Goal: Task Accomplishment & Management: Use online tool/utility

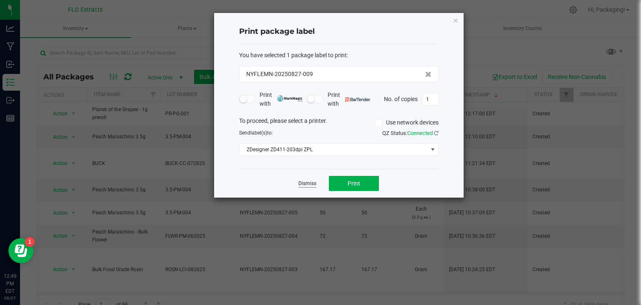
click at [306, 182] on link "Dismiss" at bounding box center [308, 183] width 18 height 7
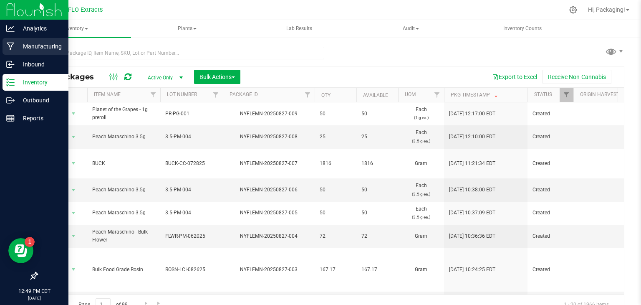
click at [57, 45] on p "Manufacturing" at bounding box center [40, 46] width 50 height 10
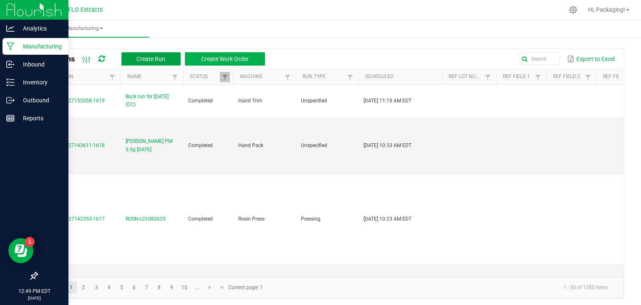
click at [152, 59] on span "Create Run" at bounding box center [151, 59] width 29 height 7
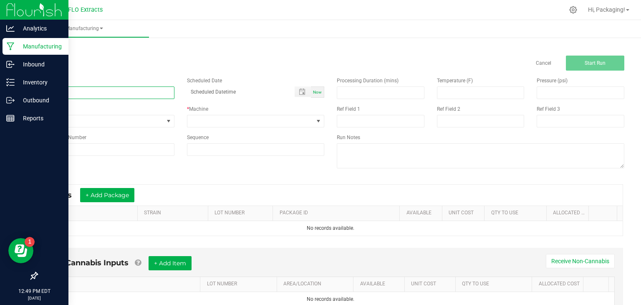
click at [40, 93] on input at bounding box center [106, 92] width 138 height 13
type input "LEDA WT 3.5g [DATE]"
click at [316, 92] on span "Now" at bounding box center [317, 92] width 9 height 5
type input "[DATE] 12:50 PM"
click at [316, 124] on span at bounding box center [318, 121] width 7 height 7
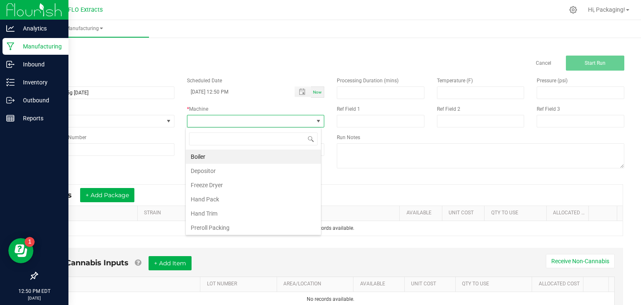
scroll to position [12, 136]
click at [243, 197] on li "Hand Pack" at bounding box center [253, 199] width 135 height 14
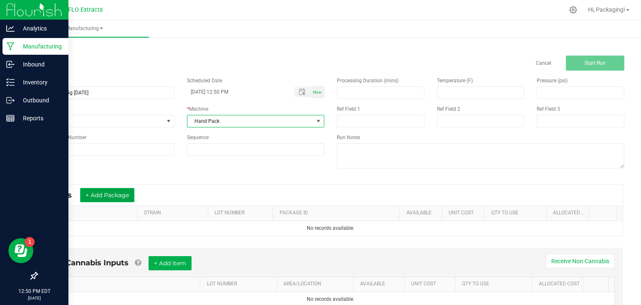
click at [130, 192] on button "+ Add Package" at bounding box center [107, 195] width 54 height 14
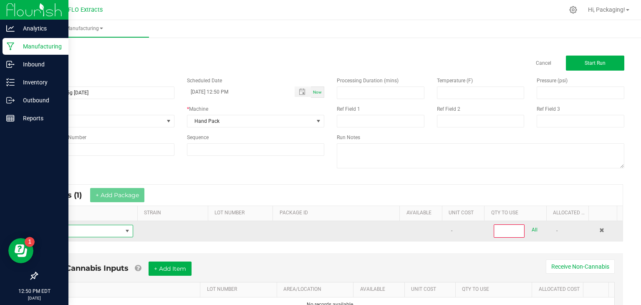
click at [85, 229] on span "NO DATA FOUND" at bounding box center [83, 231] width 78 height 12
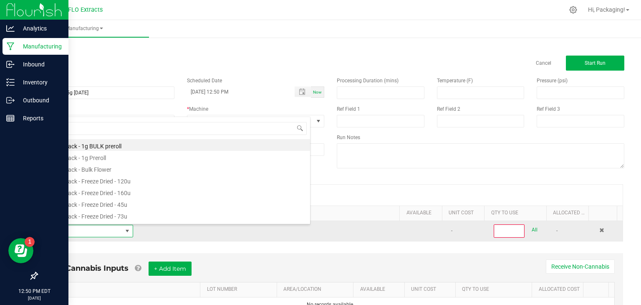
type input "TRUF"
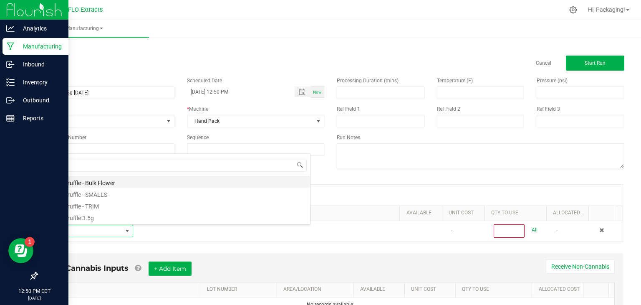
click at [106, 182] on li "White Truffle - Bulk Flower" at bounding box center [177, 182] width 266 height 12
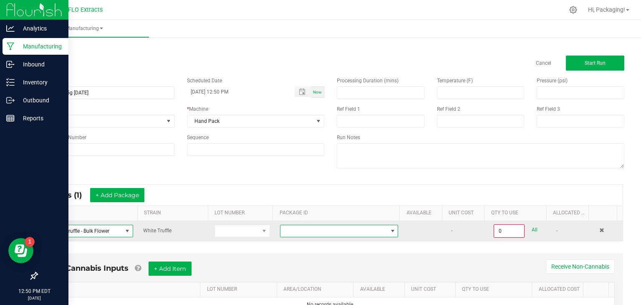
click at [390, 231] on span at bounding box center [393, 231] width 7 height 7
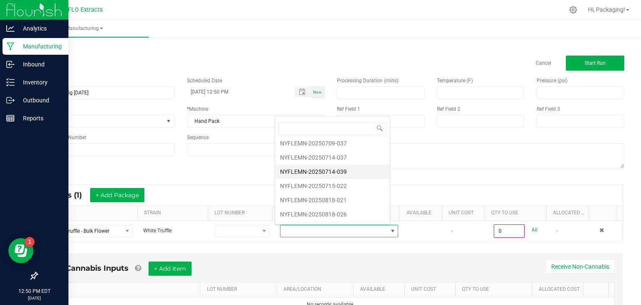
scroll to position [38, 0]
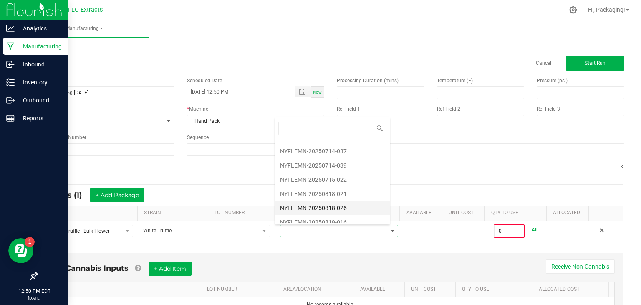
click at [339, 211] on li "NYFLEMN-20250818-026" at bounding box center [332, 208] width 115 height 14
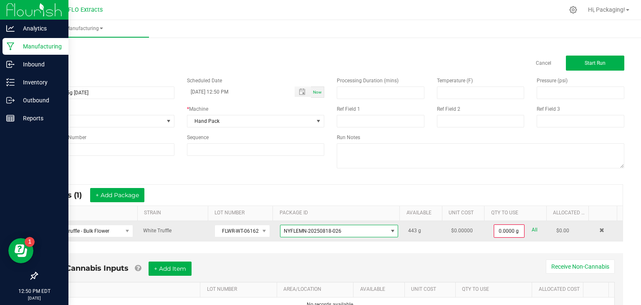
click at [390, 229] on span at bounding box center [393, 231] width 7 height 7
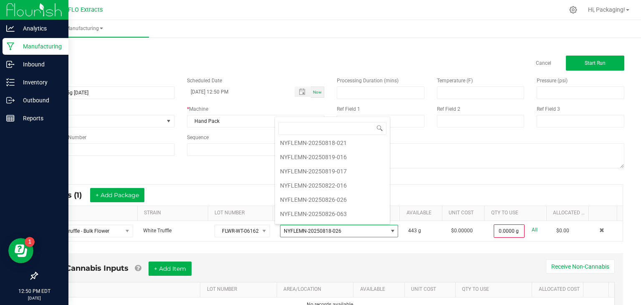
scroll to position [93, 0]
click at [347, 192] on li "NYFLEMN-20250826-026" at bounding box center [332, 195] width 115 height 14
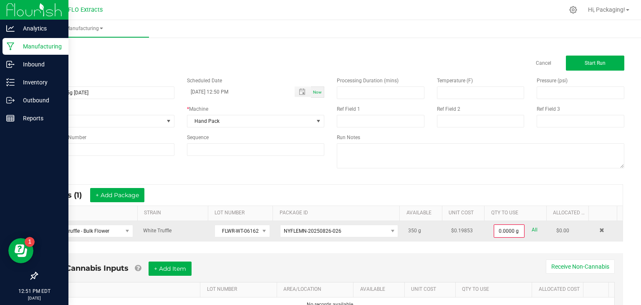
click at [532, 228] on link "All" at bounding box center [535, 229] width 6 height 11
type input "350.0000 g"
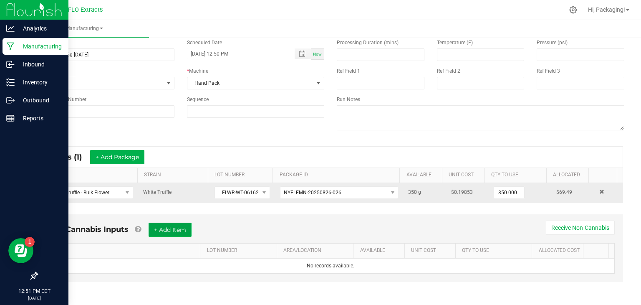
click at [171, 229] on button "+ Add Item" at bounding box center [170, 230] width 43 height 14
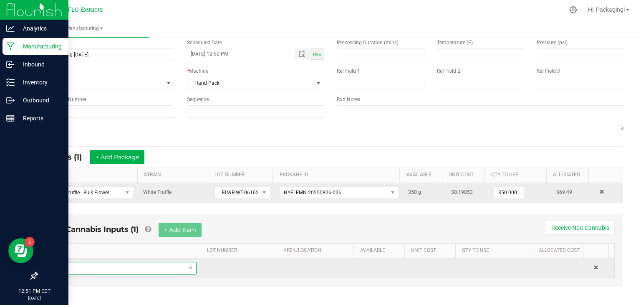
click at [102, 264] on span "NO DATA FOUND" at bounding box center [119, 268] width 134 height 12
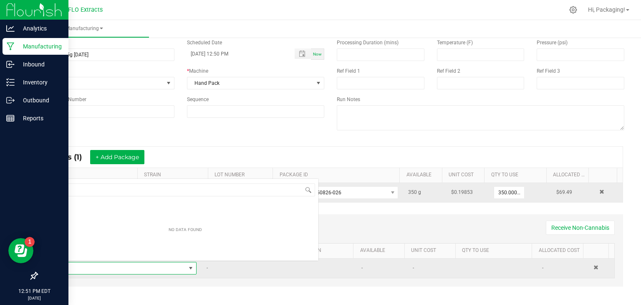
scroll to position [12, 139]
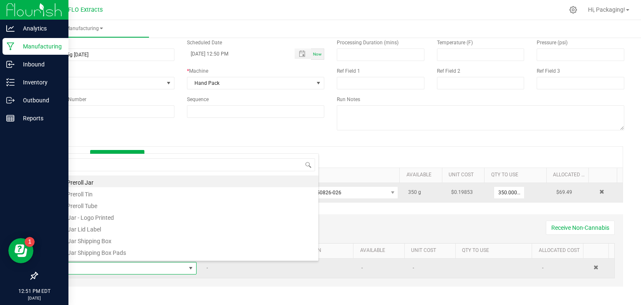
type input "R"
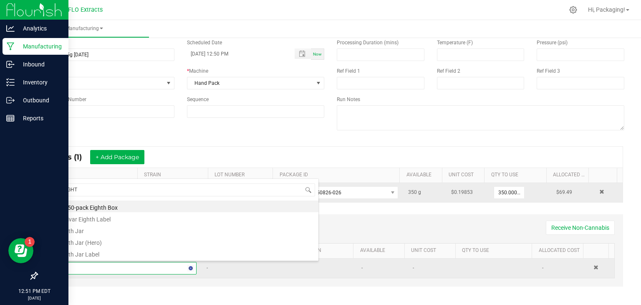
type input "EIGHTH"
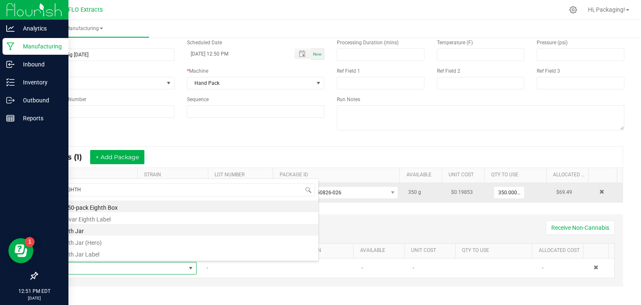
click at [91, 230] on li "Eighth Jar" at bounding box center [185, 230] width 266 height 12
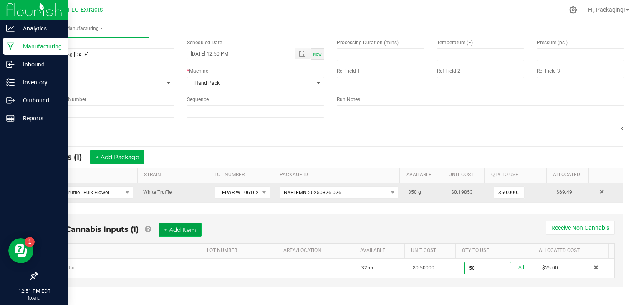
type input "50 ea"
click at [185, 231] on button "+ Add Item" at bounding box center [180, 230] width 43 height 14
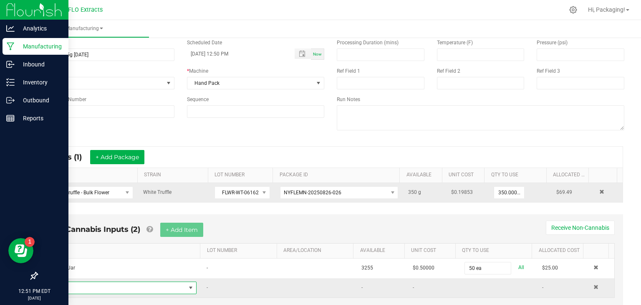
click at [188, 285] on span "NO DATA FOUND" at bounding box center [190, 287] width 7 height 7
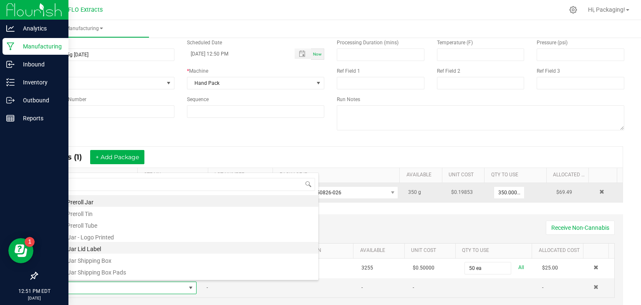
click at [163, 251] on li "1/8 Jar Lid Label" at bounding box center [185, 248] width 266 height 12
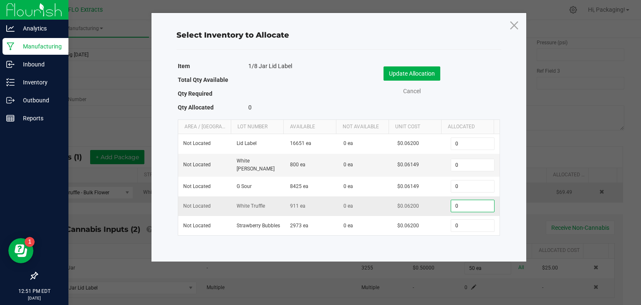
click at [461, 202] on input "0" at bounding box center [472, 206] width 43 height 12
type input "50"
click at [431, 70] on button "Update Allocation" at bounding box center [412, 73] width 57 height 14
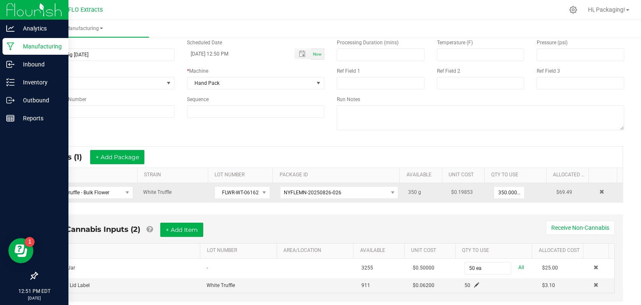
scroll to position [57, 0]
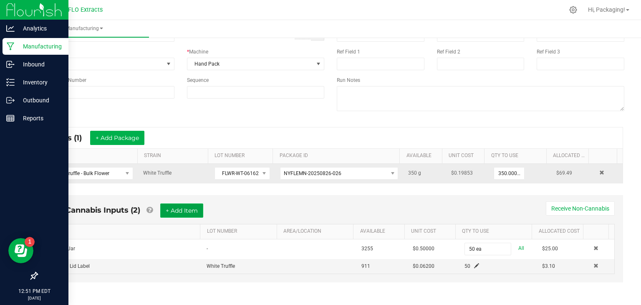
click at [177, 206] on button "+ Add Item" at bounding box center [181, 210] width 43 height 14
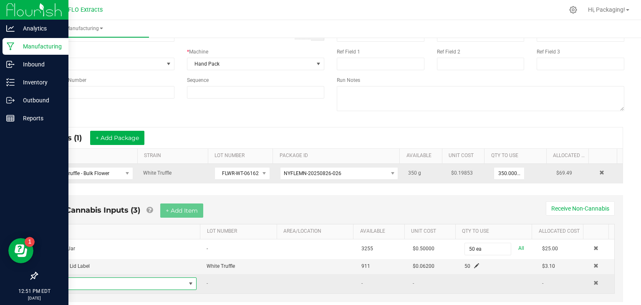
click at [121, 280] on span "NO DATA FOUND" at bounding box center [119, 284] width 134 height 12
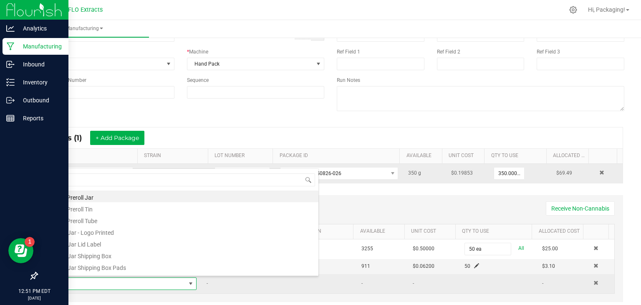
scroll to position [12, 139]
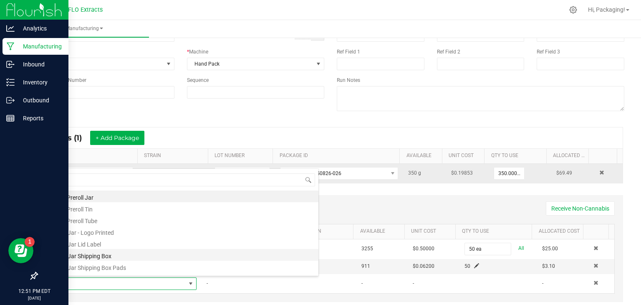
click at [114, 255] on li "1/8 Jar Shipping Box" at bounding box center [185, 255] width 266 height 12
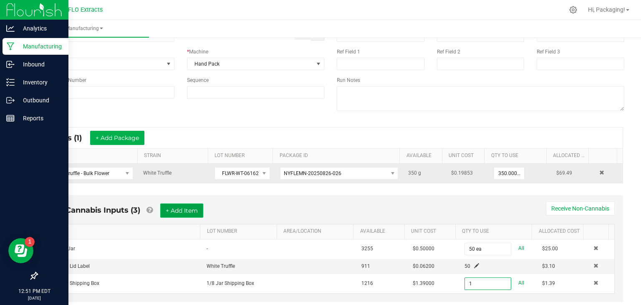
type input "1 ea"
click at [178, 207] on button "+ Add Item" at bounding box center [181, 210] width 43 height 14
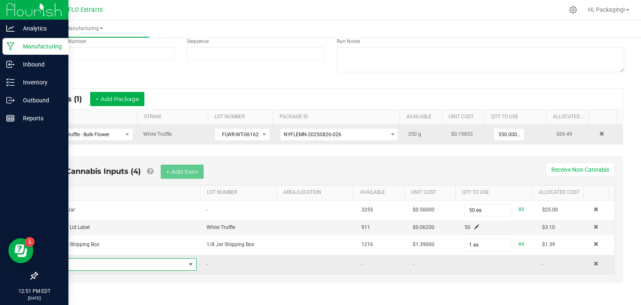
click at [187, 261] on span "NO DATA FOUND" at bounding box center [190, 264] width 7 height 7
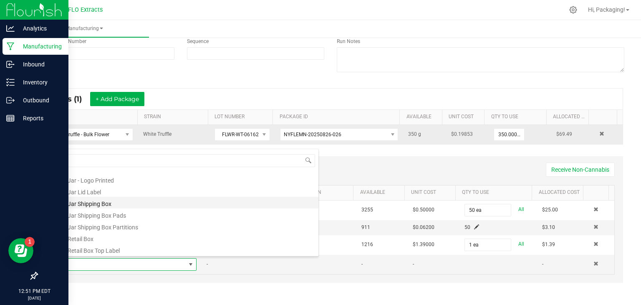
scroll to position [33, 0]
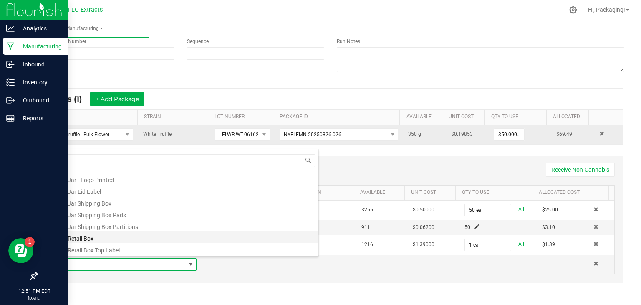
click at [144, 239] on li "1/8 Retail Box" at bounding box center [185, 237] width 266 height 12
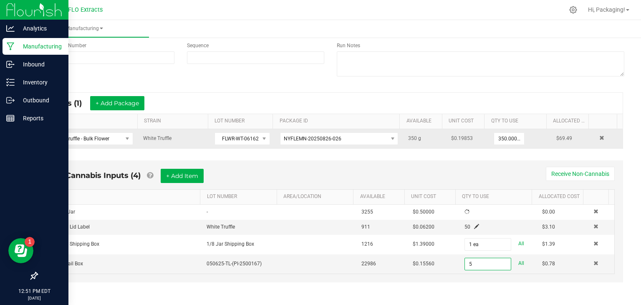
scroll to position [96, 0]
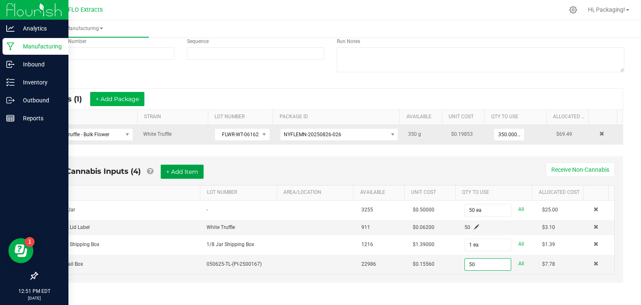
type input "50 ea"
click at [189, 171] on button "+ Add Item" at bounding box center [182, 171] width 43 height 14
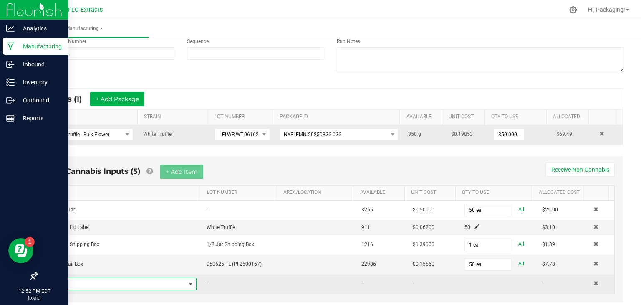
click at [188, 281] on span "NO DATA FOUND" at bounding box center [190, 284] width 7 height 7
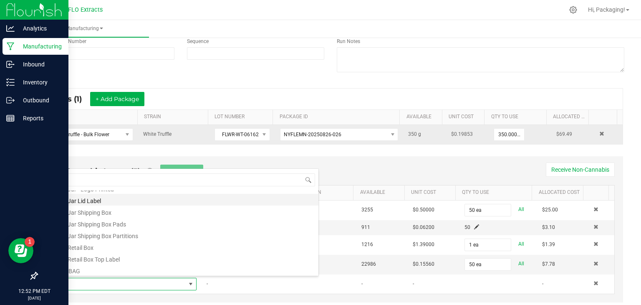
scroll to position [45, 0]
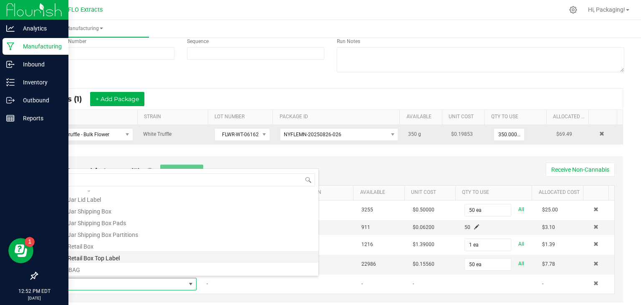
click at [147, 261] on li "1/8 Retail Box Top Label" at bounding box center [185, 257] width 266 height 12
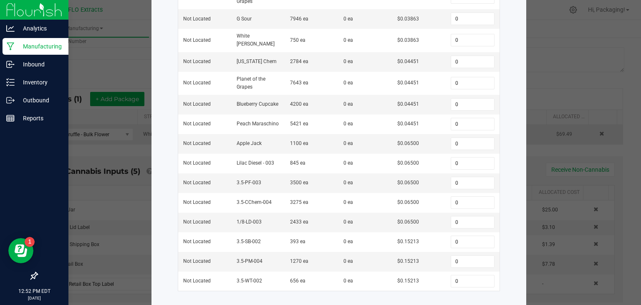
scroll to position [308, 0]
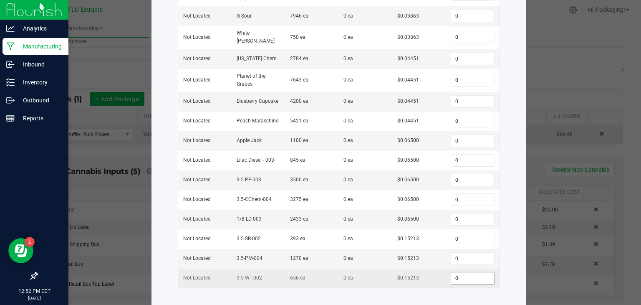
click at [464, 272] on input "0" at bounding box center [472, 278] width 43 height 12
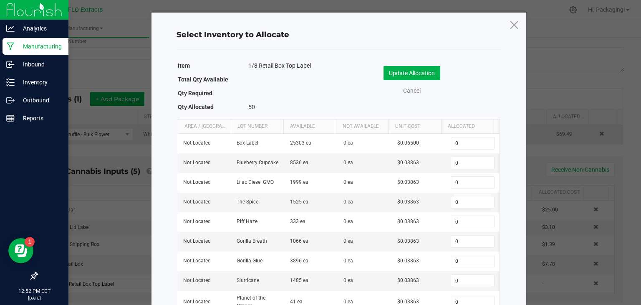
scroll to position [0, 0]
type input "50"
click at [422, 76] on button "Update Allocation" at bounding box center [412, 73] width 57 height 14
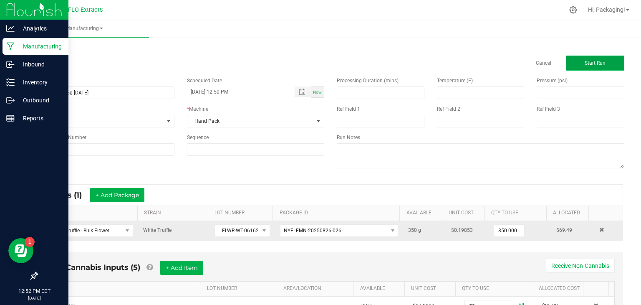
click at [573, 62] on button "Start Run" at bounding box center [595, 63] width 58 height 15
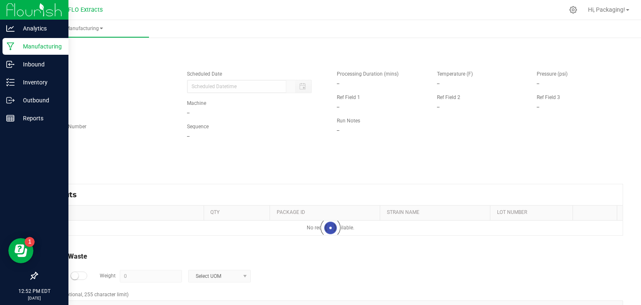
type input "[DATE] 12:50 PM"
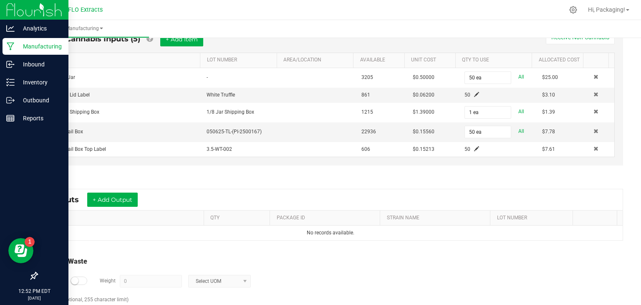
scroll to position [247, 0]
click at [125, 192] on button "+ Add Output" at bounding box center [112, 199] width 51 height 14
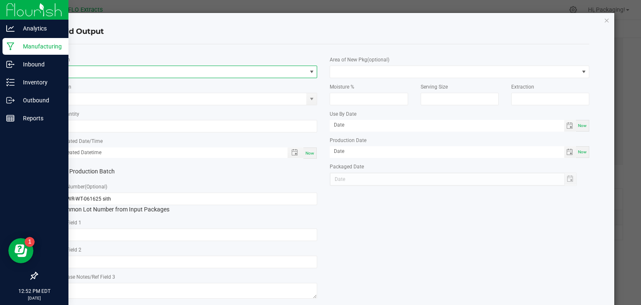
click at [309, 69] on span "NO DATA FOUND" at bounding box center [312, 71] width 7 height 7
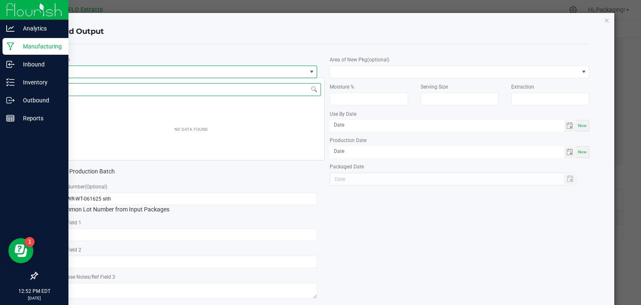
scroll to position [12, 257]
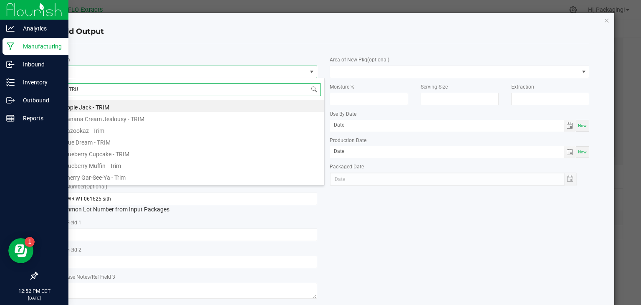
type input "TRUF"
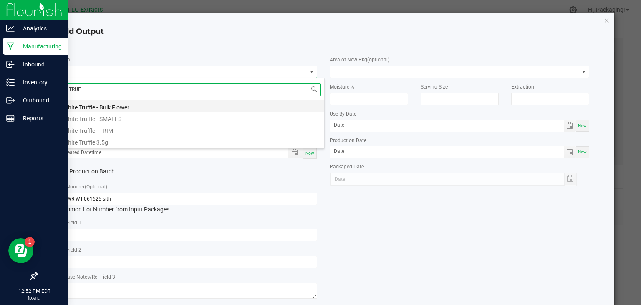
click at [148, 105] on li "White Truffle - Bulk Flower" at bounding box center [191, 106] width 266 height 12
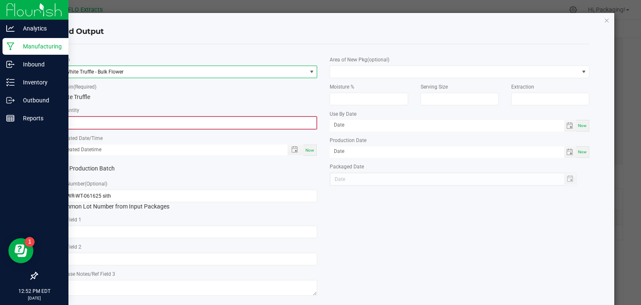
click at [102, 119] on input "0" at bounding box center [188, 123] width 258 height 12
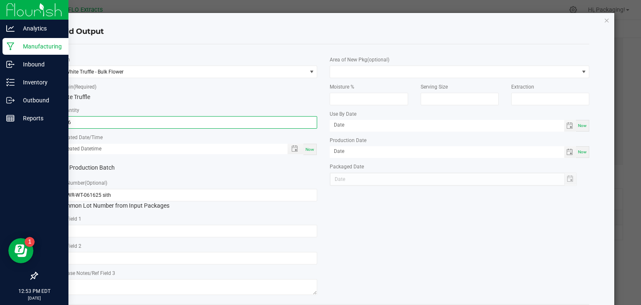
type input "156.0000 g"
click at [310, 152] on div "Now" at bounding box center [310, 149] width 13 height 11
type input "[DATE] 12:53 PM"
type input "[DATE]"
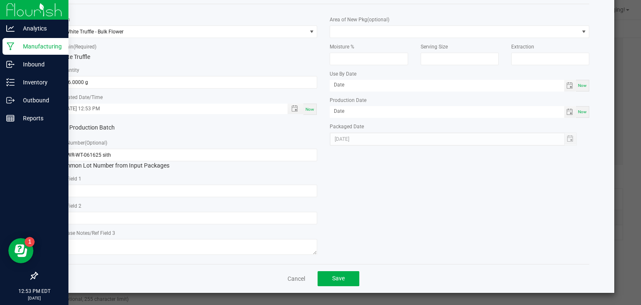
scroll to position [41, 0]
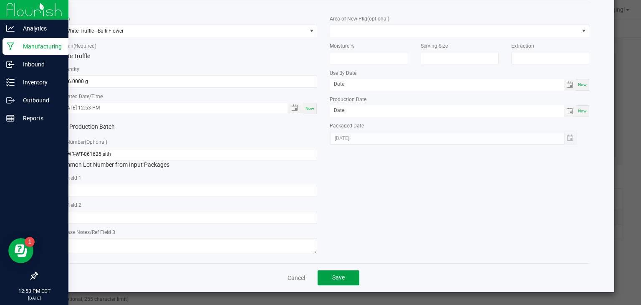
click at [344, 278] on button "Save" at bounding box center [339, 277] width 42 height 15
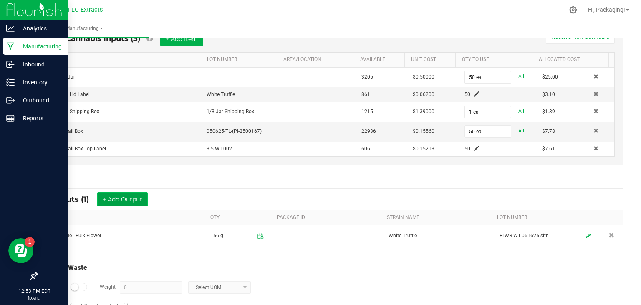
click at [125, 197] on button "+ Add Output" at bounding box center [122, 199] width 51 height 14
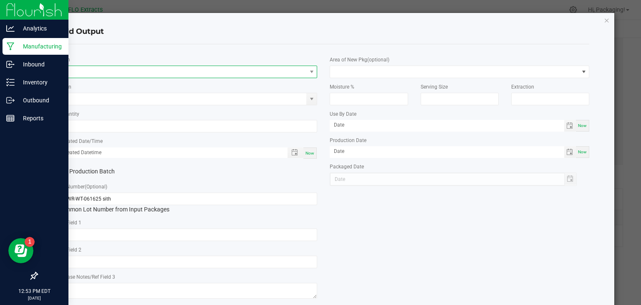
click at [83, 69] on span "NO DATA FOUND" at bounding box center [182, 72] width 248 height 12
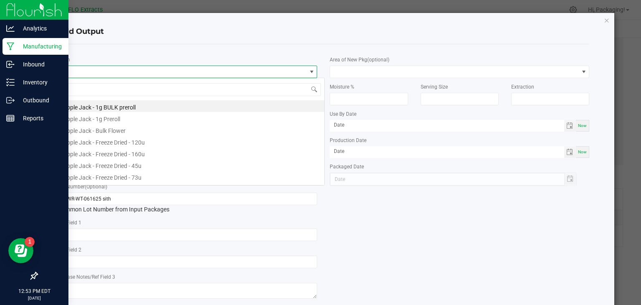
scroll to position [12, 257]
type input "TRUF"
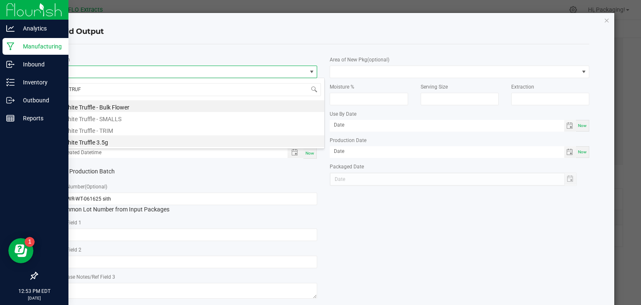
click at [104, 141] on li "White Truffle 3.5g" at bounding box center [191, 141] width 266 height 12
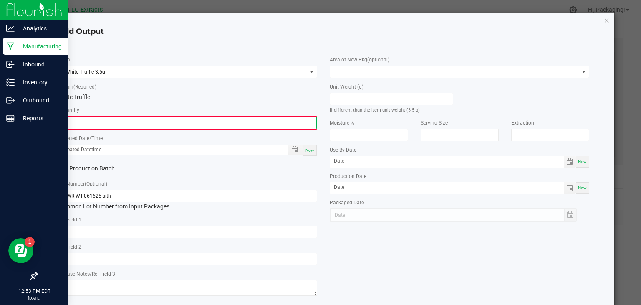
click at [86, 122] on input "0" at bounding box center [188, 123] width 258 height 12
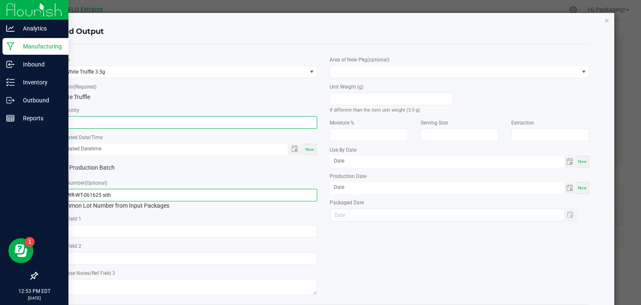
type input "50 ea"
click at [119, 195] on input "FLWR-WT-061625 sith" at bounding box center [188, 195] width 260 height 13
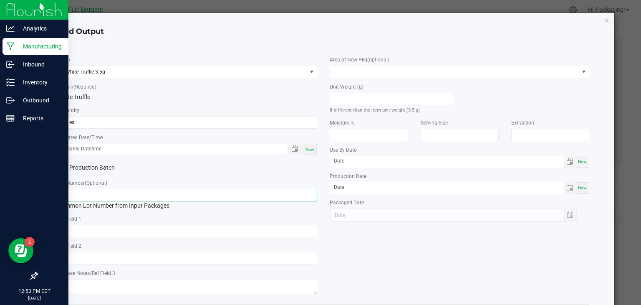
type input "F"
type input "3.5-WT-002"
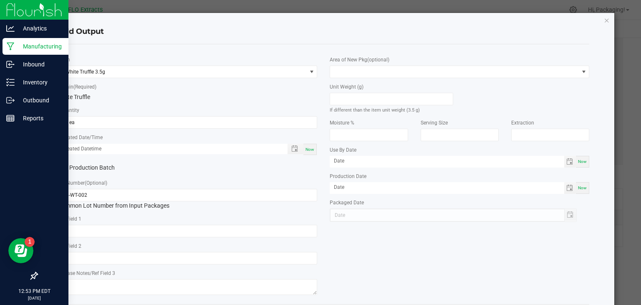
click at [308, 147] on span "Now" at bounding box center [310, 149] width 9 height 5
type input "[DATE] 12:53 PM"
type input "[DATE]"
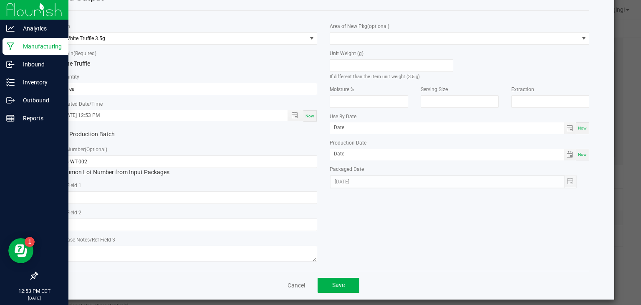
scroll to position [41, 0]
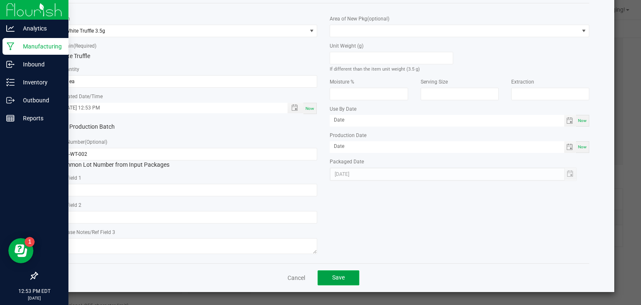
click at [345, 276] on button "Save" at bounding box center [339, 277] width 42 height 15
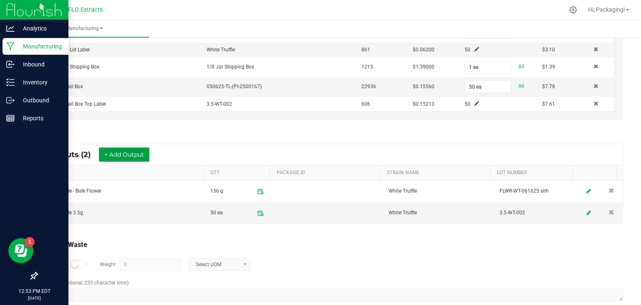
scroll to position [304, 0]
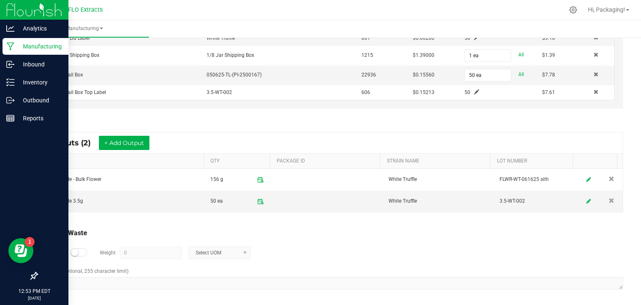
click at [76, 249] on small at bounding box center [75, 252] width 8 height 8
click at [135, 249] on input "0" at bounding box center [150, 253] width 61 height 12
click at [244, 251] on span at bounding box center [245, 252] width 7 height 7
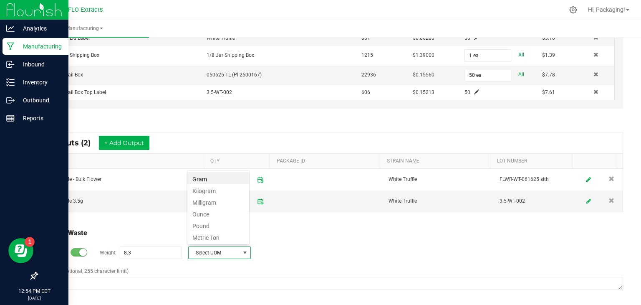
scroll to position [12, 62]
click at [219, 179] on li "Gram" at bounding box center [218, 178] width 62 height 12
type input "8.3 g"
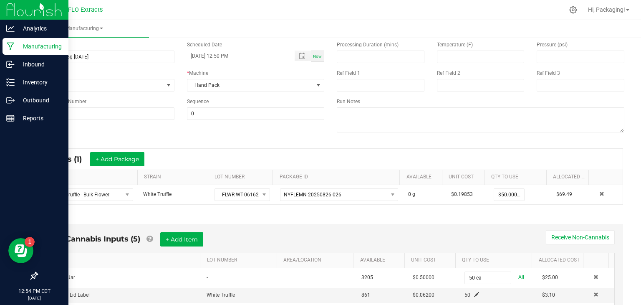
scroll to position [0, 0]
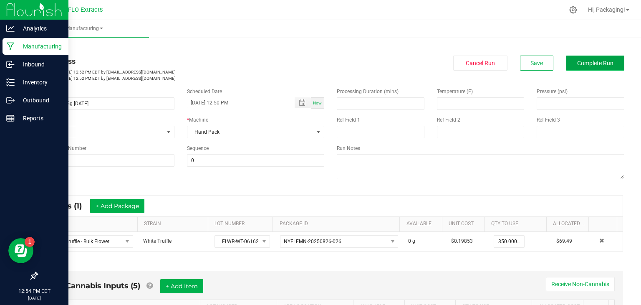
click at [591, 65] on span "Complete Run" at bounding box center [595, 63] width 36 height 7
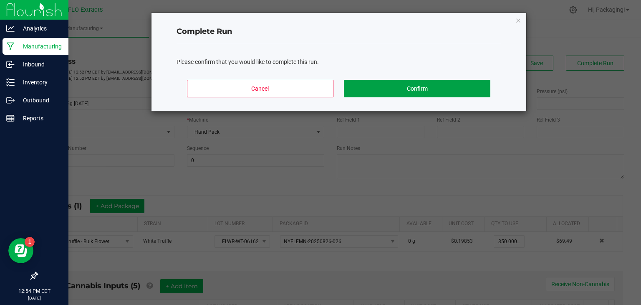
click at [448, 89] on button "Confirm" at bounding box center [417, 89] width 146 height 18
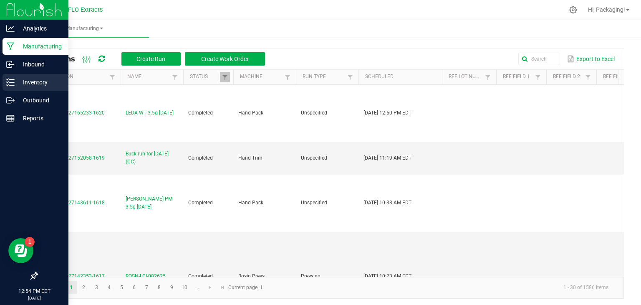
click at [38, 84] on p "Inventory" at bounding box center [40, 82] width 50 height 10
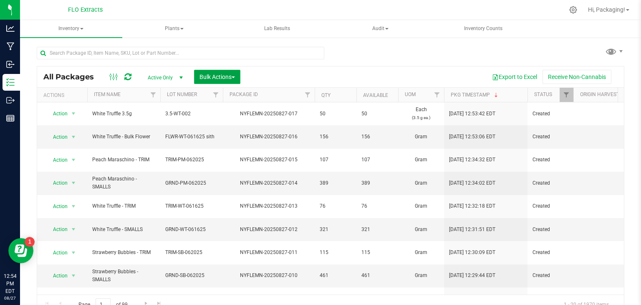
click at [227, 79] on span "Bulk Actions" at bounding box center [217, 76] width 35 height 7
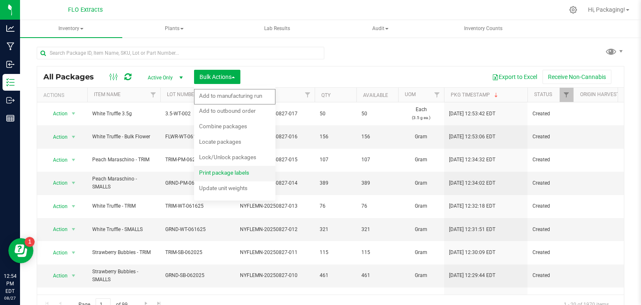
click at [228, 172] on span "Print package labels" at bounding box center [224, 172] width 50 height 7
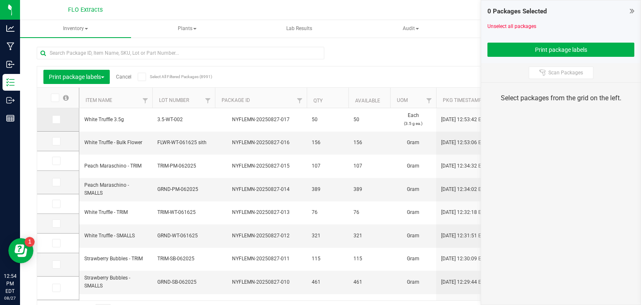
click at [57, 119] on icon at bounding box center [55, 119] width 5 height 0
click at [0, 0] on input "checkbox" at bounding box center [0, 0] width 0 height 0
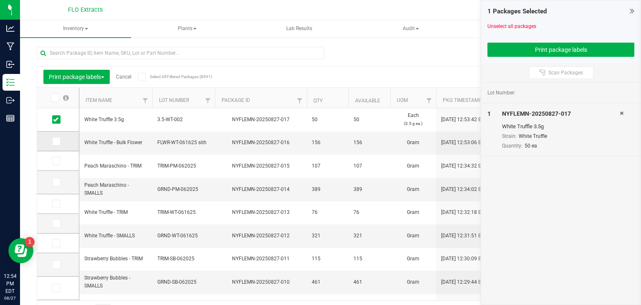
click at [54, 141] on icon at bounding box center [55, 141] width 5 height 0
click at [0, 0] on input "checkbox" at bounding box center [0, 0] width 0 height 0
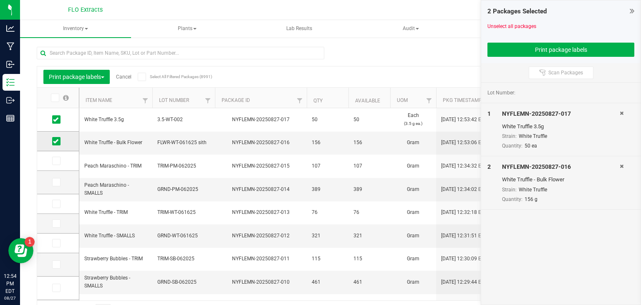
click at [54, 141] on icon at bounding box center [55, 141] width 5 height 0
click at [0, 0] on input "checkbox" at bounding box center [0, 0] width 0 height 0
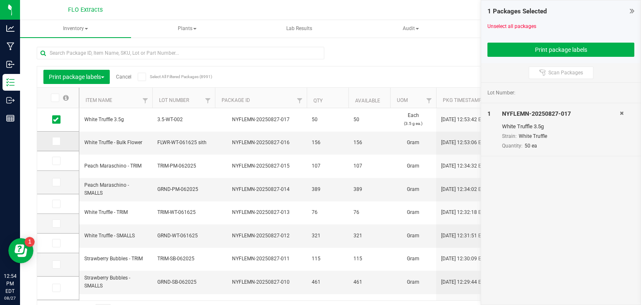
click at [54, 141] on icon at bounding box center [55, 141] width 5 height 0
click at [0, 0] on input "checkbox" at bounding box center [0, 0] width 0 height 0
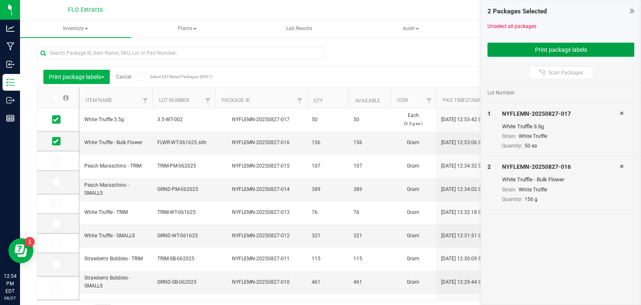
click at [557, 49] on button "Print package labels" at bounding box center [561, 50] width 147 height 14
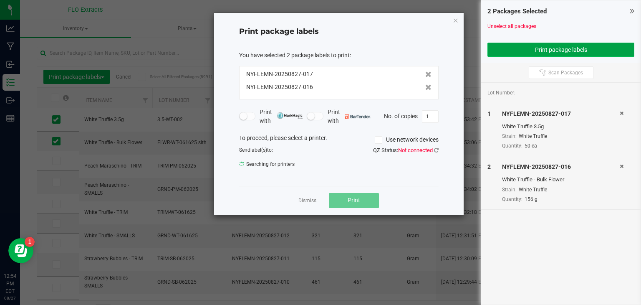
click at [557, 49] on button "Print package labels" at bounding box center [561, 50] width 147 height 14
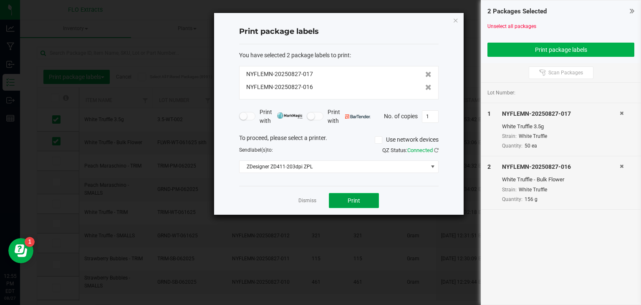
click at [359, 202] on span "Print" at bounding box center [354, 200] width 13 height 7
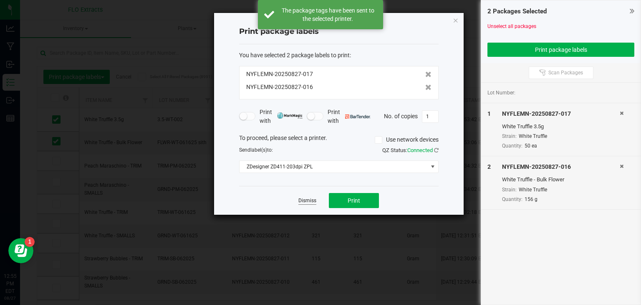
click at [309, 199] on link "Dismiss" at bounding box center [308, 200] width 18 height 7
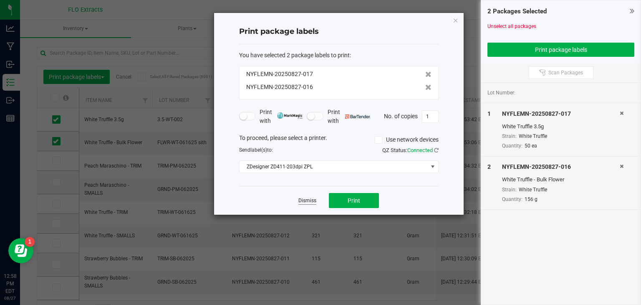
click at [300, 200] on link "Dismiss" at bounding box center [308, 200] width 18 height 7
